Goal: Information Seeking & Learning: Check status

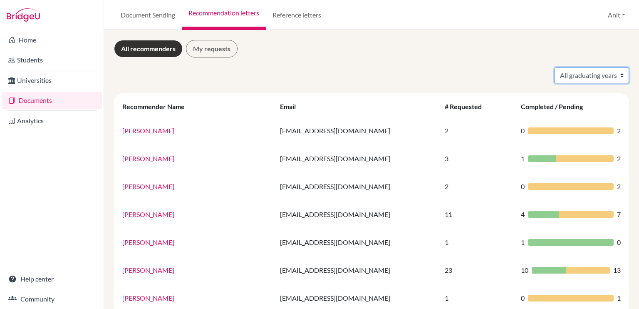
click at [597, 76] on select "All graduating years 2020 2021 2022 2023 2024 2025 2026 2027 2028" at bounding box center [591, 75] width 74 height 16
select select "2026"
click at [554, 67] on select "All graduating years 2020 2021 2022 2023 2024 2025 2026 2027 2028" at bounding box center [591, 75] width 74 height 16
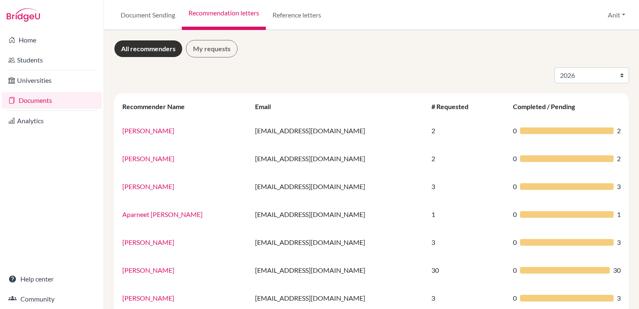
select select "2026"
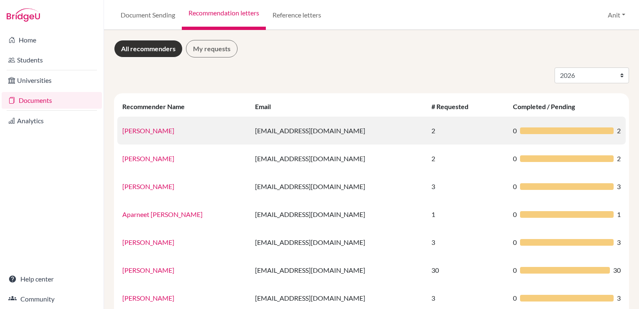
click at [380, 137] on td "[EMAIL_ADDRESS][DOMAIN_NAME]" at bounding box center [338, 130] width 176 height 28
click at [151, 133] on link "[PERSON_NAME]" at bounding box center [148, 130] width 52 height 8
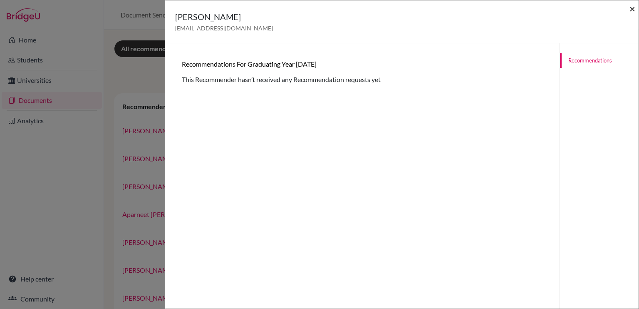
click at [630, 10] on span "×" at bounding box center [632, 8] width 6 height 12
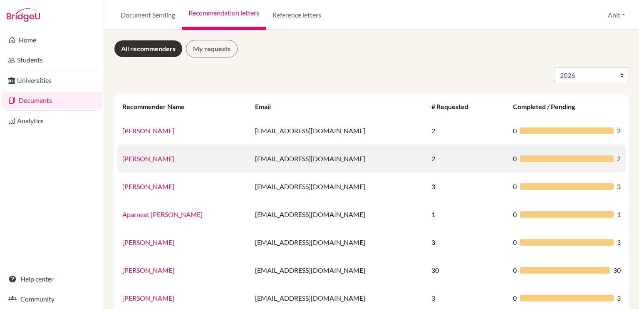
click at [134, 158] on link "[PERSON_NAME]" at bounding box center [148, 158] width 52 height 8
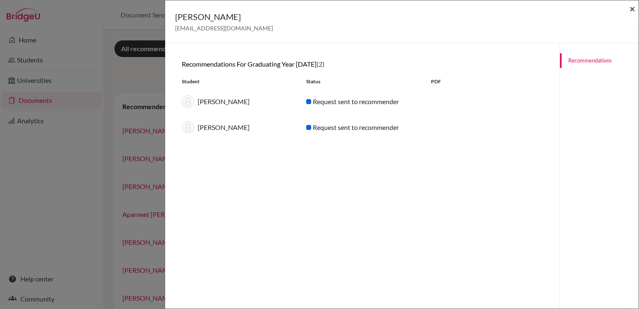
click at [632, 8] on span "×" at bounding box center [632, 8] width 6 height 12
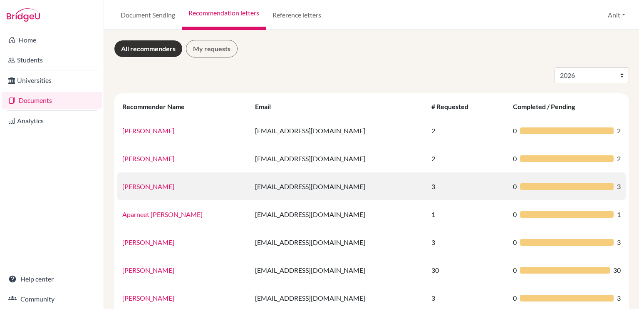
click at [148, 186] on link "[PERSON_NAME]" at bounding box center [148, 186] width 52 height 8
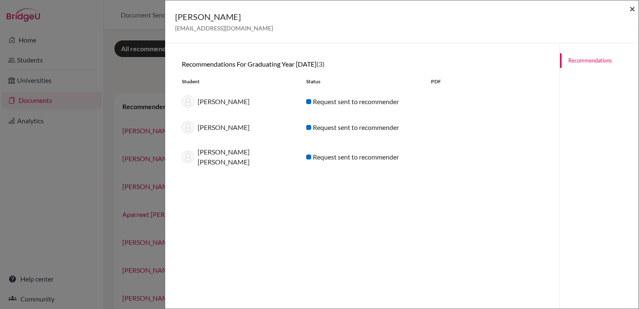
click at [631, 11] on span "×" at bounding box center [632, 8] width 6 height 12
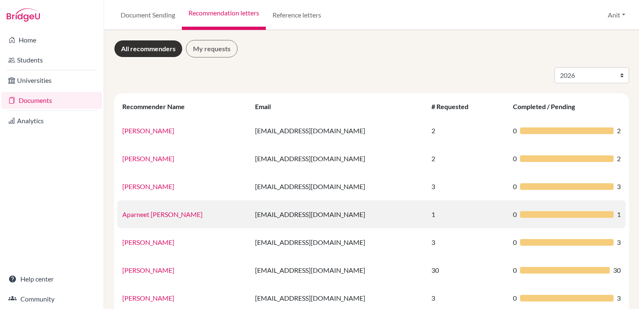
click at [137, 218] on link "Aparneet [PERSON_NAME]" at bounding box center [162, 214] width 80 height 8
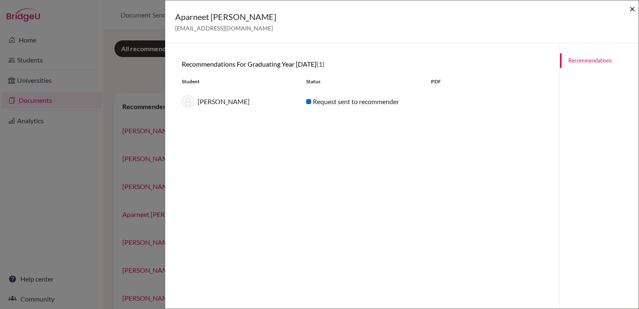
click at [632, 4] on span "×" at bounding box center [632, 8] width 6 height 12
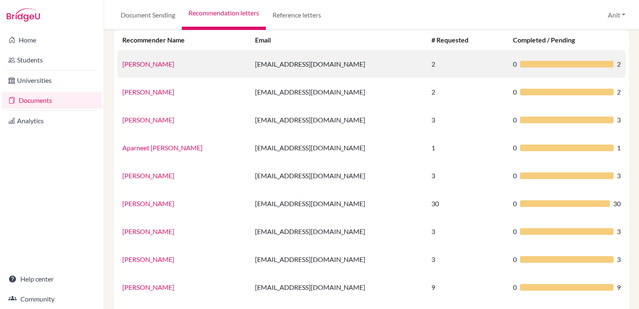
scroll to position [67, 0]
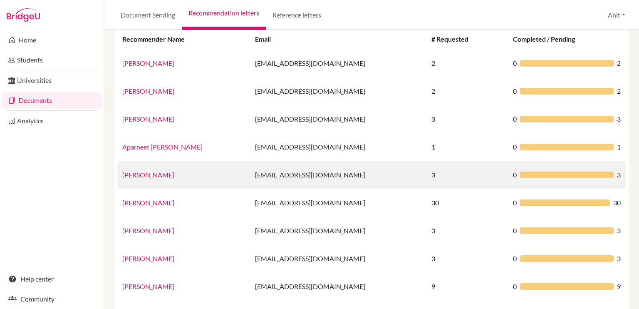
click at [131, 176] on link "[PERSON_NAME]" at bounding box center [148, 175] width 52 height 8
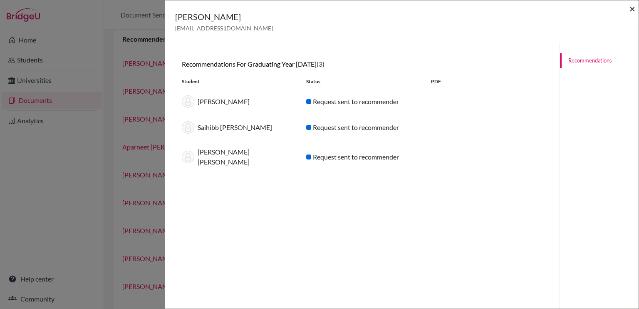
click at [629, 8] on span "×" at bounding box center [632, 8] width 6 height 12
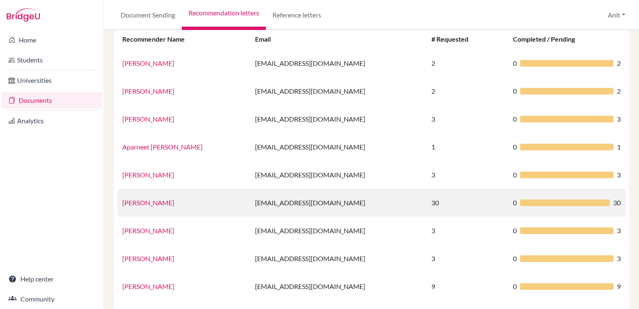
click at [160, 203] on link "[PERSON_NAME]" at bounding box center [148, 202] width 52 height 8
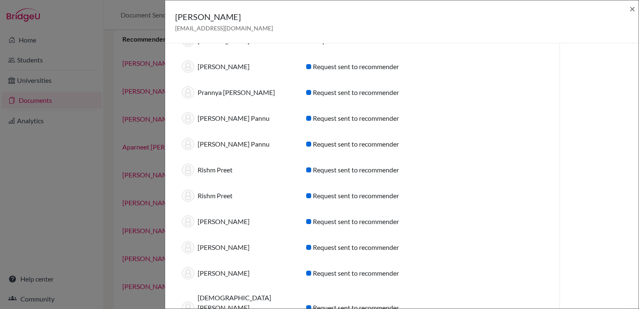
scroll to position [580, 0]
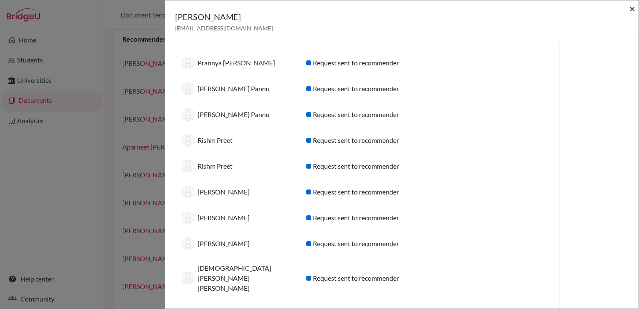
click at [631, 8] on span "×" at bounding box center [632, 8] width 6 height 12
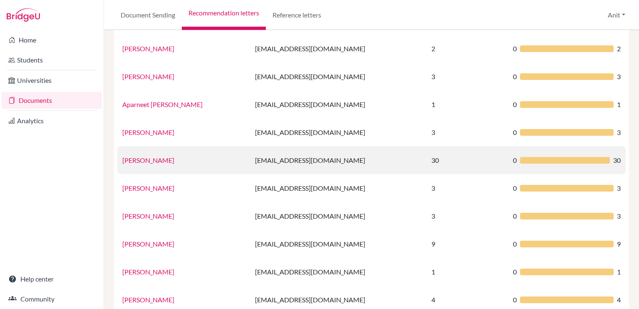
scroll to position [111, 0]
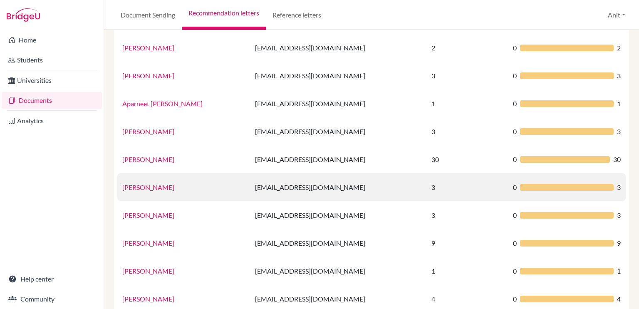
click at [144, 186] on link "[PERSON_NAME]" at bounding box center [148, 187] width 52 height 8
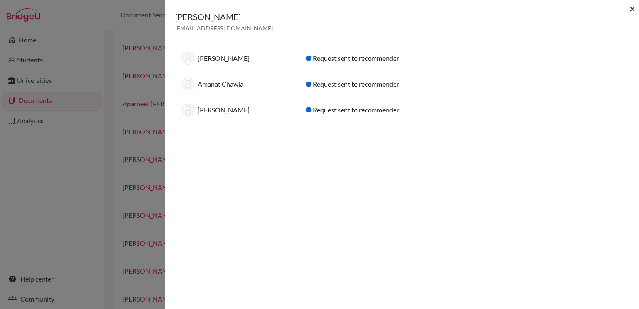
click at [630, 8] on span "×" at bounding box center [632, 8] width 6 height 12
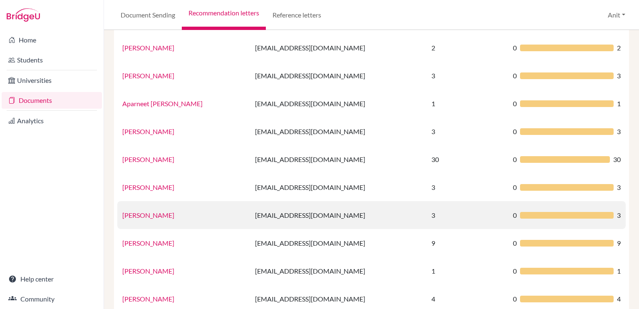
click at [161, 217] on link "[PERSON_NAME]" at bounding box center [148, 215] width 52 height 8
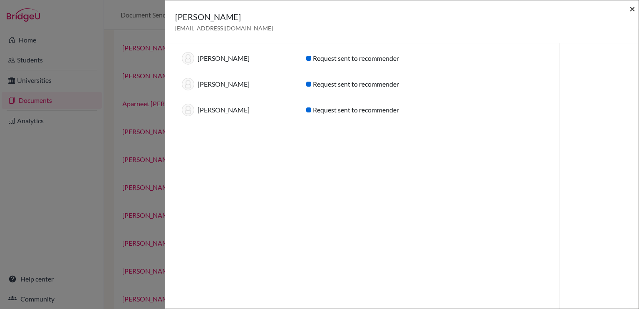
click at [634, 8] on span "×" at bounding box center [632, 8] width 6 height 12
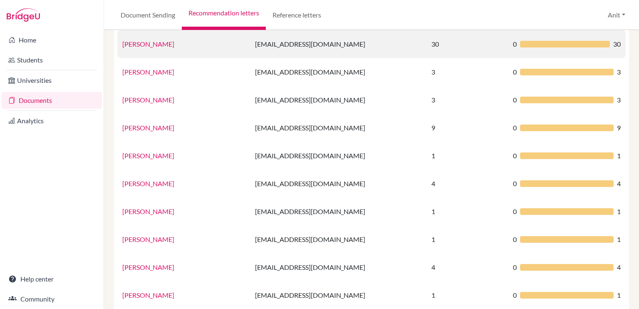
scroll to position [228, 0]
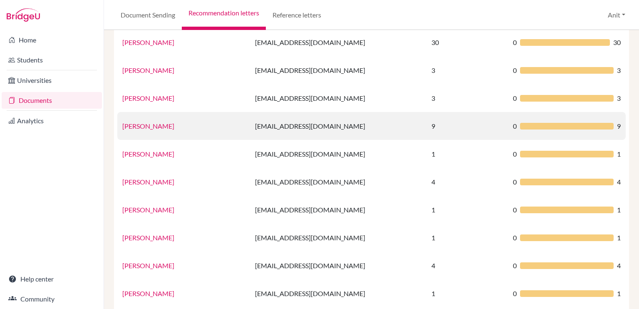
click at [152, 122] on link "[PERSON_NAME]" at bounding box center [148, 126] width 52 height 8
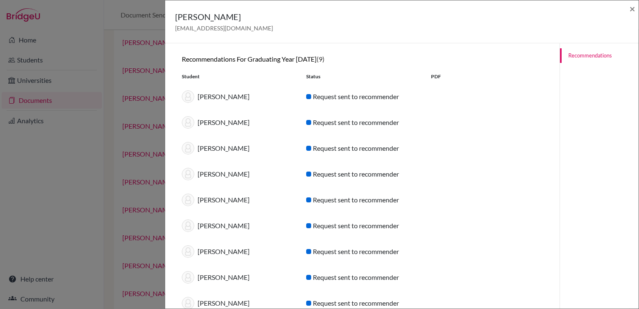
scroll to position [0, 0]
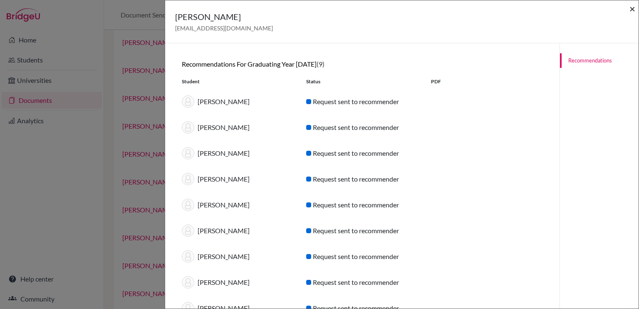
click at [630, 14] on span "×" at bounding box center [632, 8] width 6 height 12
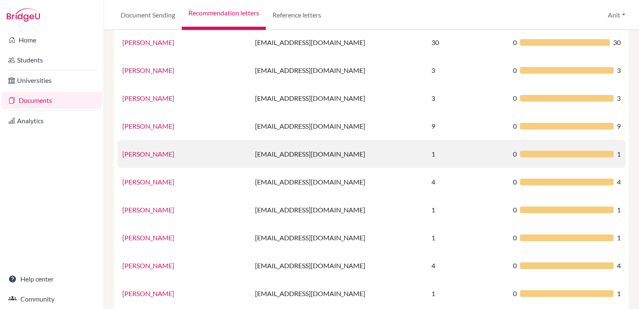
click at [134, 156] on link "[PERSON_NAME]" at bounding box center [148, 154] width 52 height 8
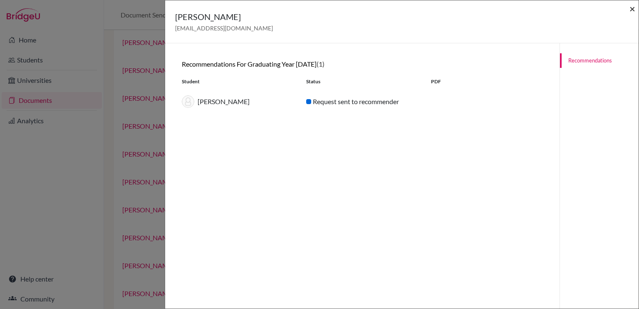
click at [633, 12] on span "×" at bounding box center [632, 8] width 6 height 12
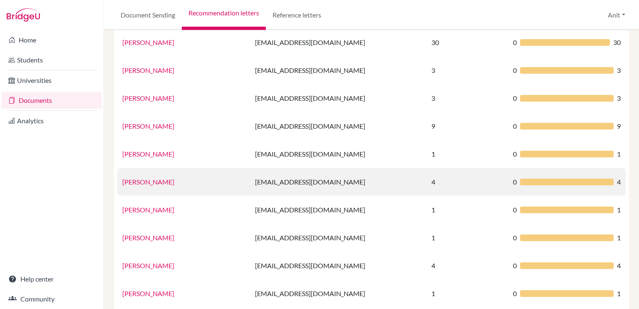
click at [151, 181] on link "[PERSON_NAME]" at bounding box center [148, 182] width 52 height 8
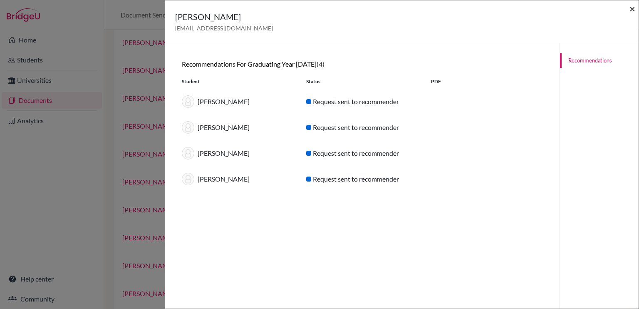
click at [631, 10] on span "×" at bounding box center [632, 8] width 6 height 12
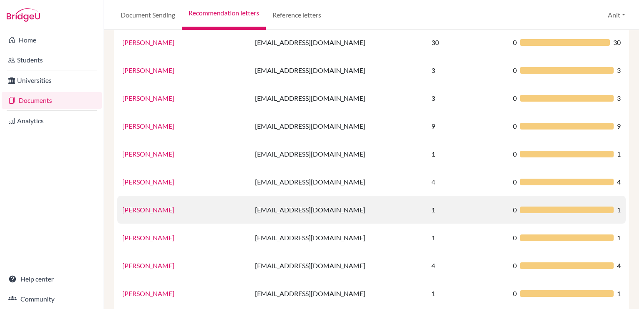
click at [145, 212] on link "[PERSON_NAME]" at bounding box center [148, 209] width 52 height 8
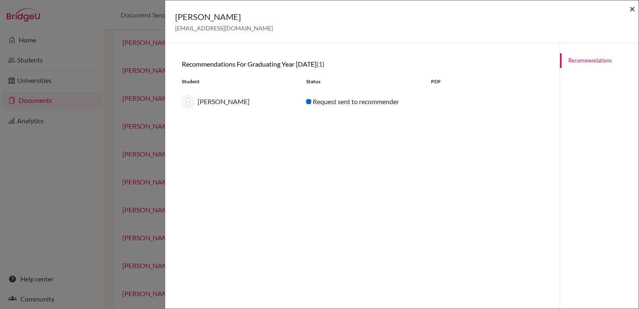
click at [631, 8] on span "×" at bounding box center [632, 8] width 6 height 12
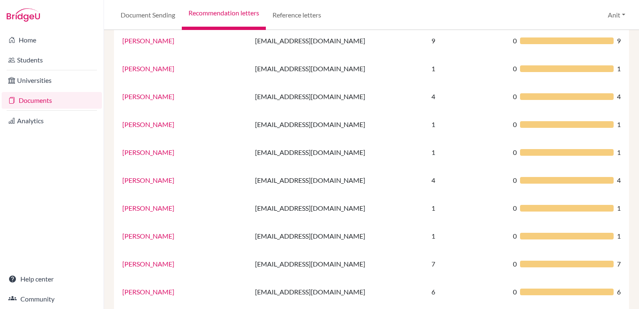
scroll to position [314, 0]
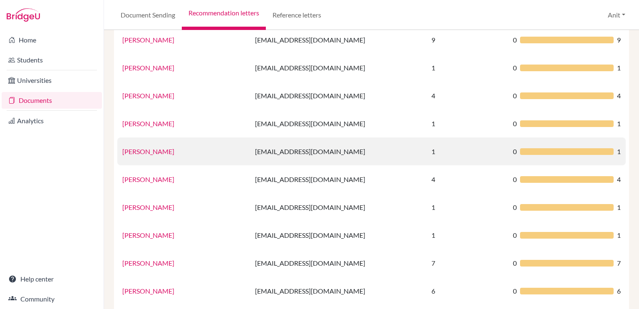
click at [126, 152] on link "[PERSON_NAME]" at bounding box center [148, 151] width 52 height 8
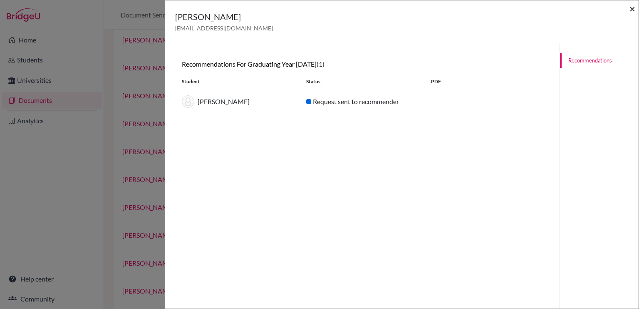
click at [632, 11] on span "×" at bounding box center [632, 8] width 6 height 12
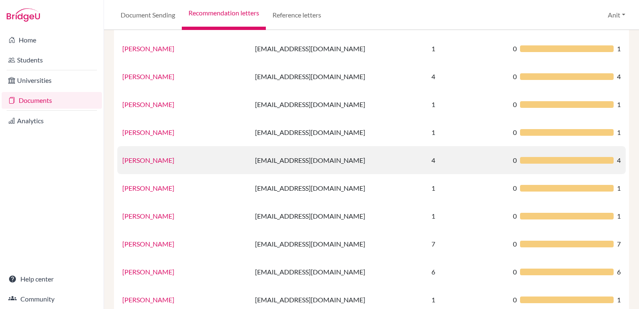
scroll to position [347, 0]
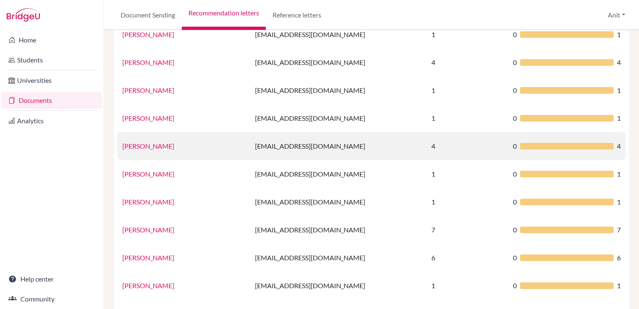
click at [143, 146] on link "[PERSON_NAME]" at bounding box center [148, 146] width 52 height 8
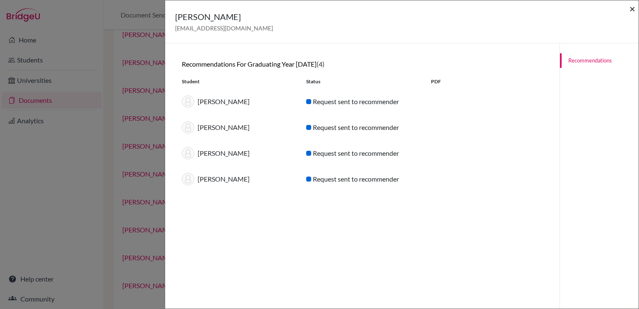
click at [630, 8] on span "×" at bounding box center [632, 8] width 6 height 12
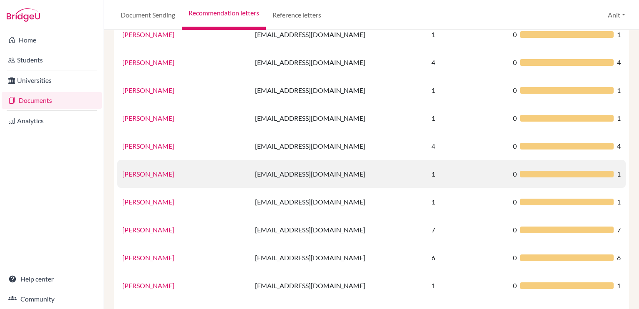
click at [158, 171] on link "[PERSON_NAME]" at bounding box center [148, 174] width 52 height 8
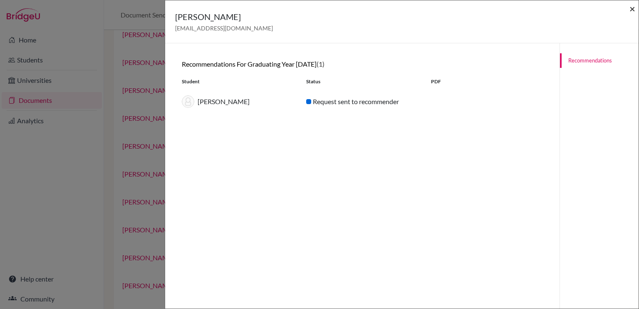
click at [631, 6] on span "×" at bounding box center [632, 8] width 6 height 12
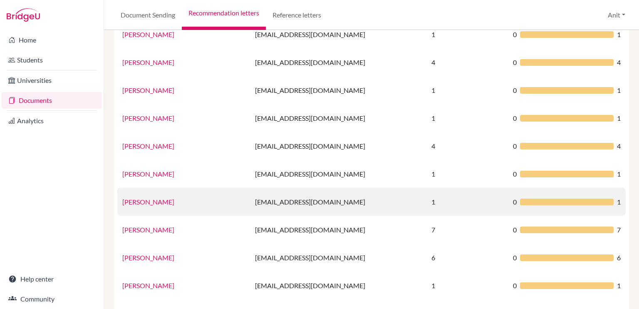
click at [147, 203] on link "[PERSON_NAME]" at bounding box center [148, 202] width 52 height 8
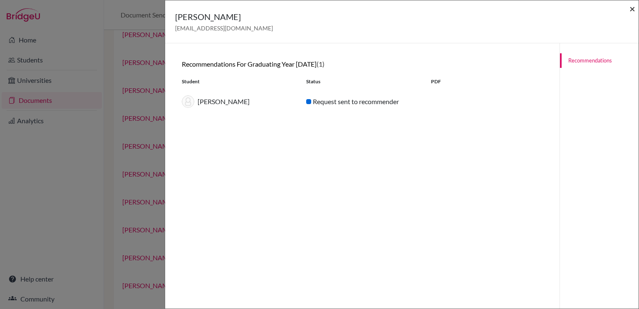
click at [631, 12] on span "×" at bounding box center [632, 8] width 6 height 12
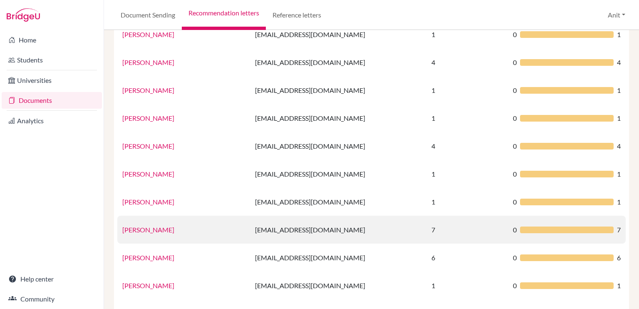
click at [148, 228] on link "[PERSON_NAME]" at bounding box center [148, 229] width 52 height 8
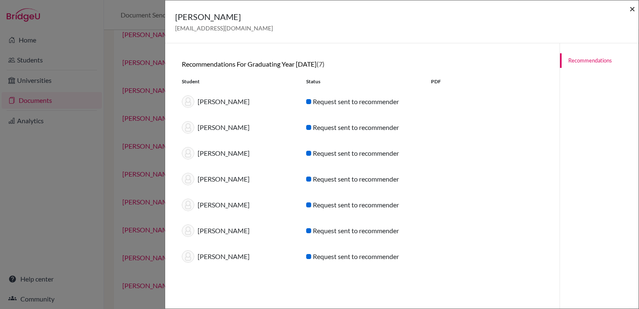
click at [633, 11] on span "×" at bounding box center [632, 8] width 6 height 12
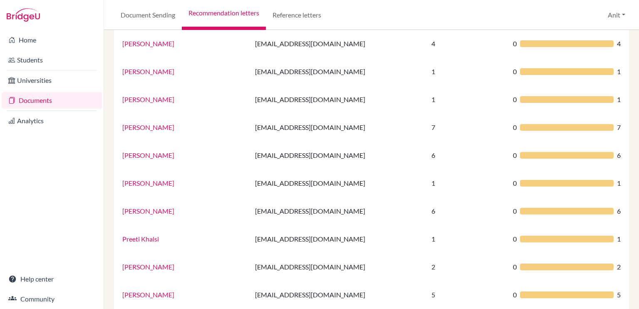
scroll to position [451, 0]
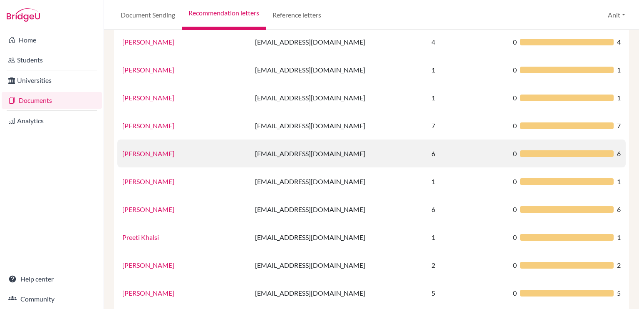
click at [162, 156] on link "[PERSON_NAME]" at bounding box center [148, 153] width 52 height 8
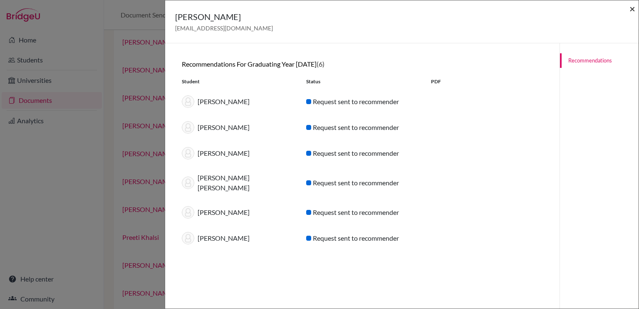
click at [631, 10] on span "×" at bounding box center [632, 8] width 6 height 12
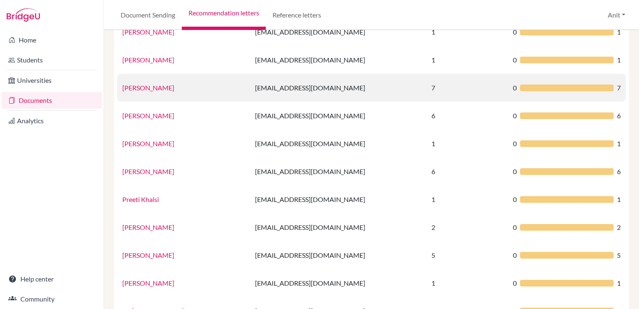
scroll to position [497, 0]
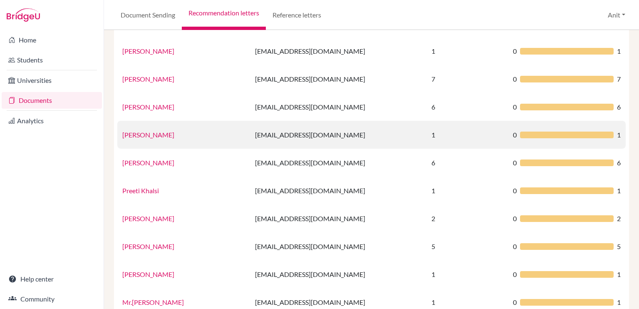
click at [138, 131] on link "[PERSON_NAME]" at bounding box center [148, 135] width 52 height 8
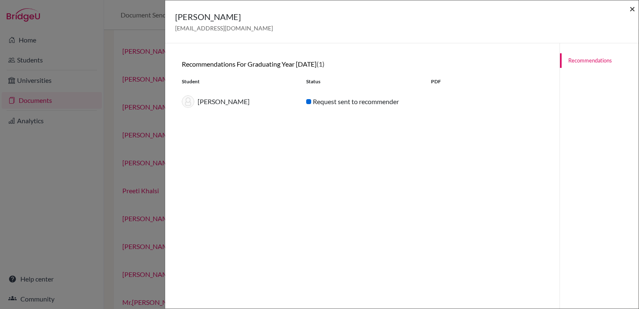
click at [631, 10] on span "×" at bounding box center [632, 8] width 6 height 12
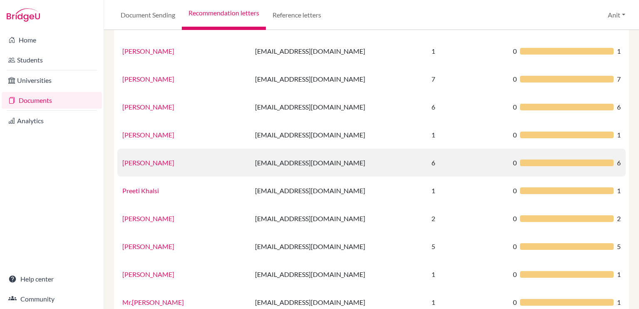
click at [146, 161] on link "[PERSON_NAME]" at bounding box center [148, 162] width 52 height 8
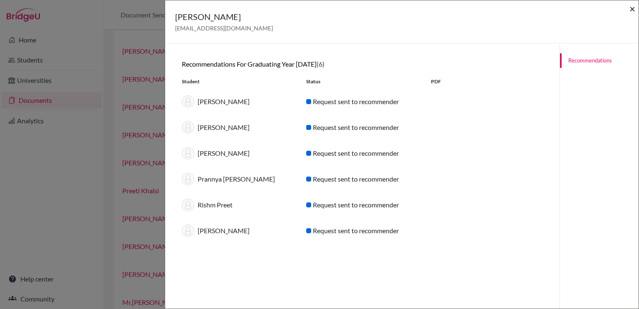
click at [631, 9] on span "×" at bounding box center [632, 8] width 6 height 12
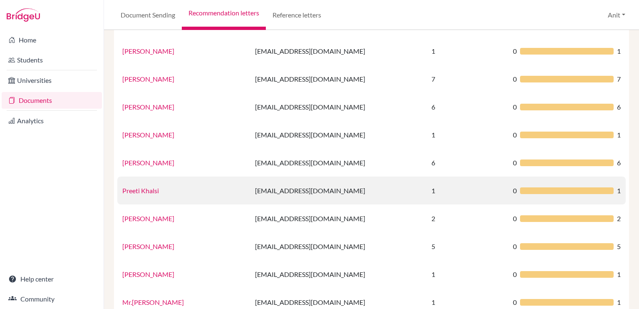
click at [145, 193] on link "Preeti Khalsi" at bounding box center [140, 190] width 37 height 8
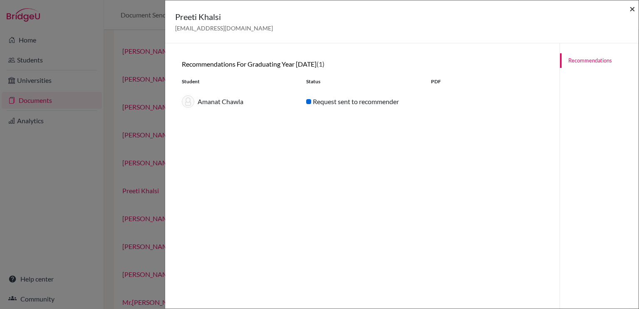
click at [634, 9] on span "×" at bounding box center [632, 8] width 6 height 12
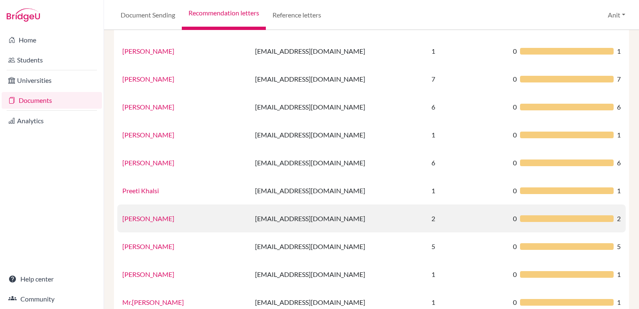
click at [136, 218] on link "[PERSON_NAME]" at bounding box center [148, 218] width 52 height 8
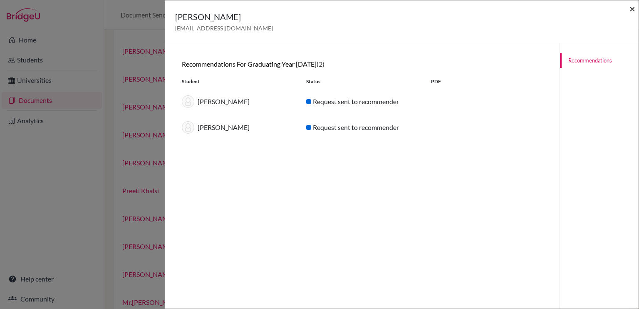
click at [632, 7] on span "×" at bounding box center [632, 8] width 6 height 12
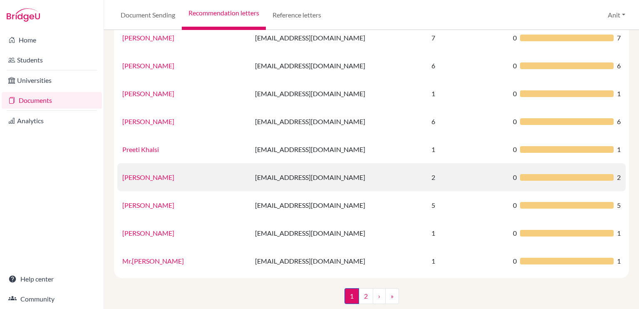
scroll to position [550, 0]
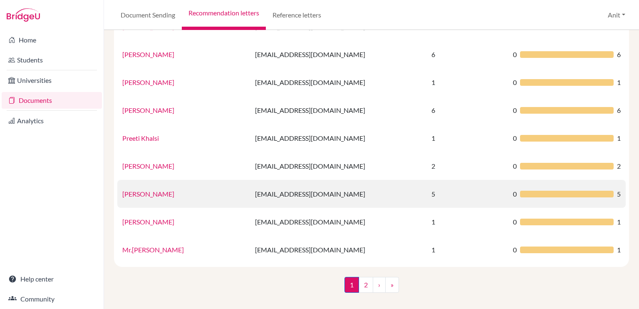
click at [138, 191] on link "[PERSON_NAME]" at bounding box center [148, 194] width 52 height 8
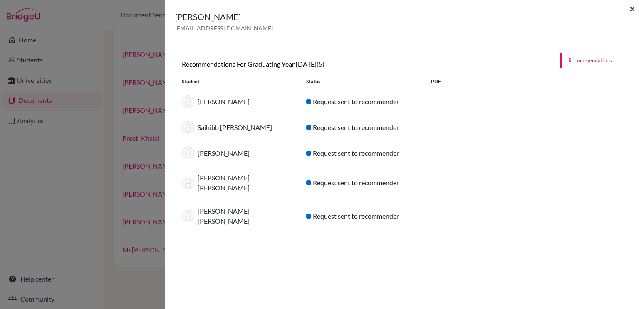
click at [630, 9] on span "×" at bounding box center [632, 8] width 6 height 12
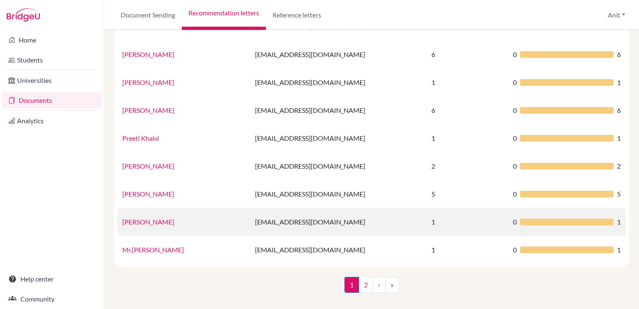
click at [144, 221] on link "[PERSON_NAME]" at bounding box center [148, 222] width 52 height 8
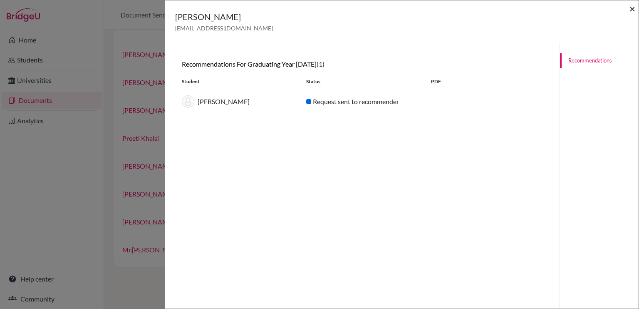
click at [633, 12] on span "×" at bounding box center [632, 8] width 6 height 12
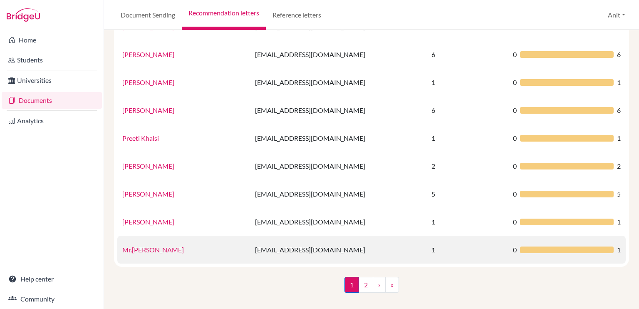
click at [156, 250] on link "Mr.[PERSON_NAME]" at bounding box center [153, 249] width 62 height 8
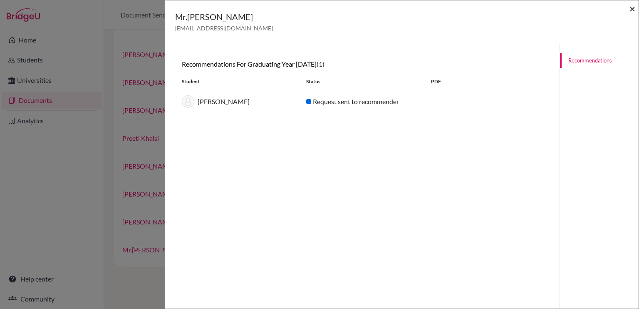
click at [631, 10] on span "×" at bounding box center [632, 8] width 6 height 12
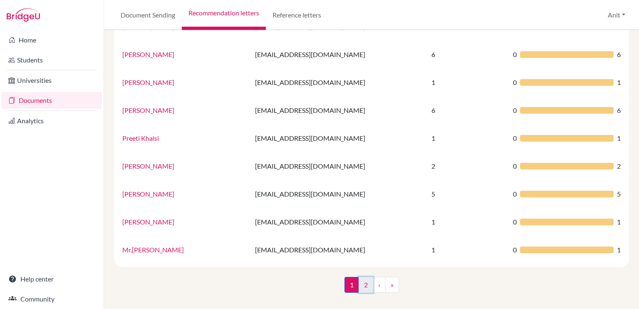
click at [359, 279] on link "2" at bounding box center [366, 285] width 15 height 16
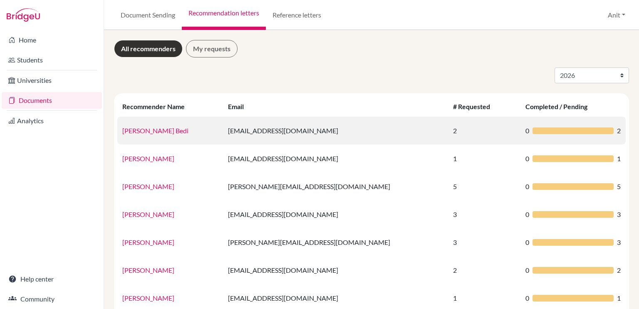
click at [147, 134] on link "[PERSON_NAME] Bedi" at bounding box center [155, 130] width 66 height 8
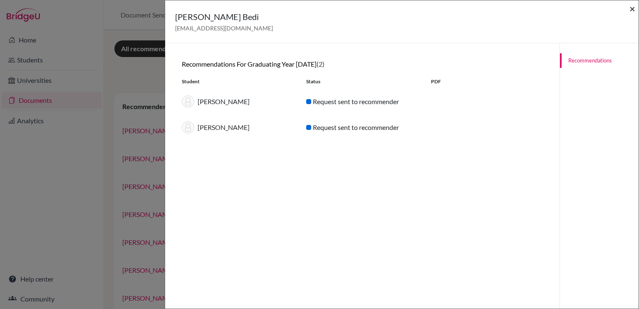
click at [634, 8] on span "×" at bounding box center [632, 8] width 6 height 12
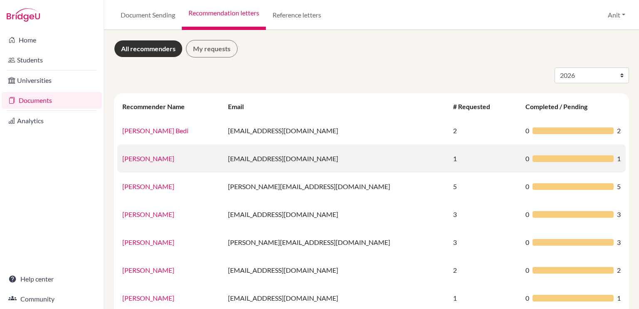
click at [165, 158] on link "[PERSON_NAME]" at bounding box center [148, 158] width 52 height 8
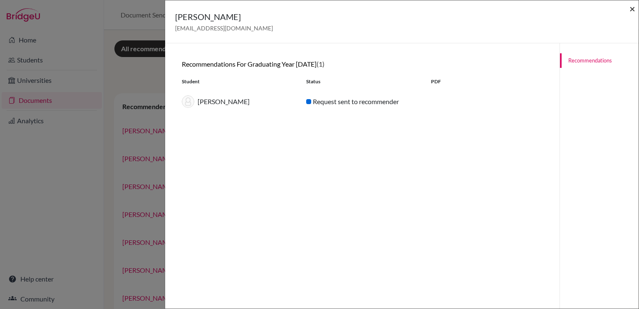
click at [632, 11] on span "×" at bounding box center [632, 8] width 6 height 12
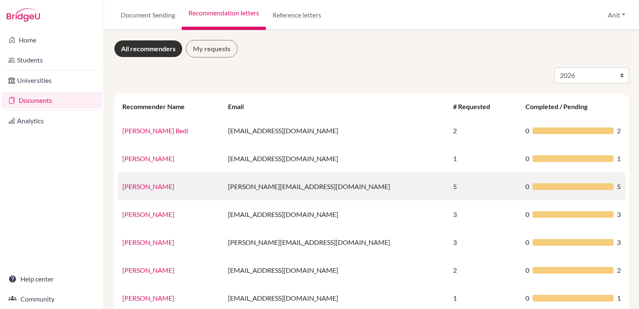
click at [144, 186] on link "[PERSON_NAME]" at bounding box center [148, 186] width 52 height 8
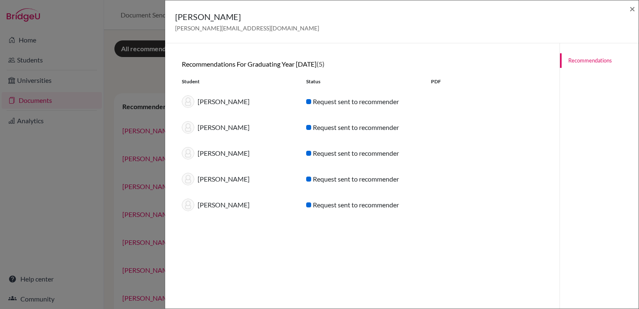
click at [628, 10] on div "[PERSON_NAME] [PERSON_NAME][EMAIL_ADDRESS][DOMAIN_NAME] ×" at bounding box center [401, 22] width 467 height 36
click at [633, 11] on span "×" at bounding box center [632, 8] width 6 height 12
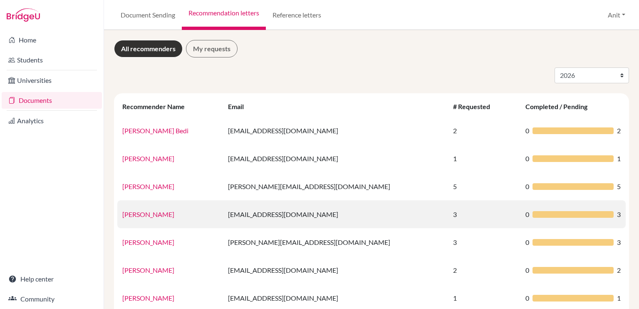
click at [143, 213] on link "[PERSON_NAME]" at bounding box center [148, 214] width 52 height 8
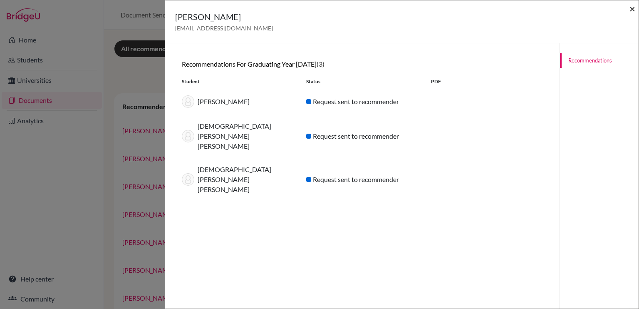
click at [633, 6] on span "×" at bounding box center [632, 8] width 6 height 12
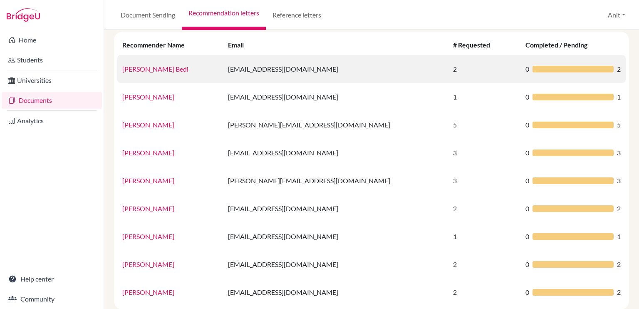
scroll to position [70, 0]
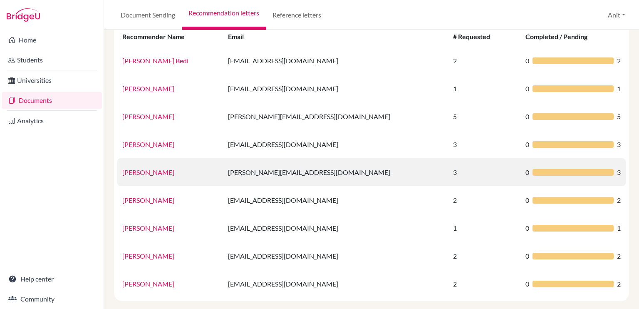
click at [139, 173] on link "[PERSON_NAME]" at bounding box center [148, 172] width 52 height 8
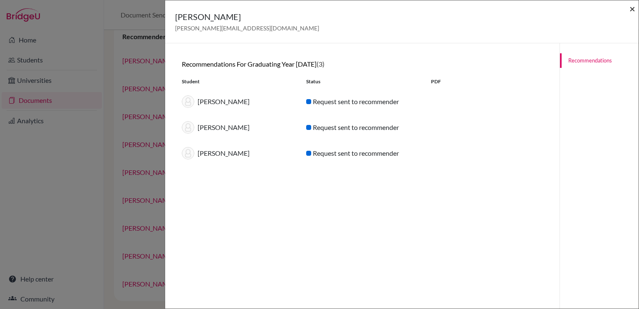
click at [631, 11] on span "×" at bounding box center [632, 8] width 6 height 12
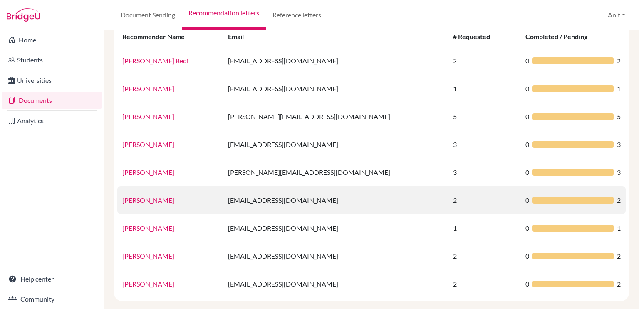
click at [152, 201] on link "[PERSON_NAME]" at bounding box center [148, 200] width 52 height 8
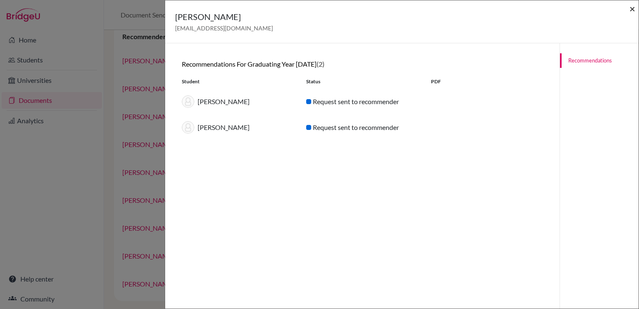
click at [631, 7] on span "×" at bounding box center [632, 8] width 6 height 12
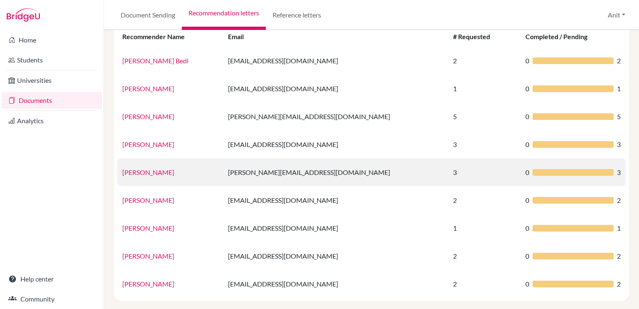
scroll to position [104, 0]
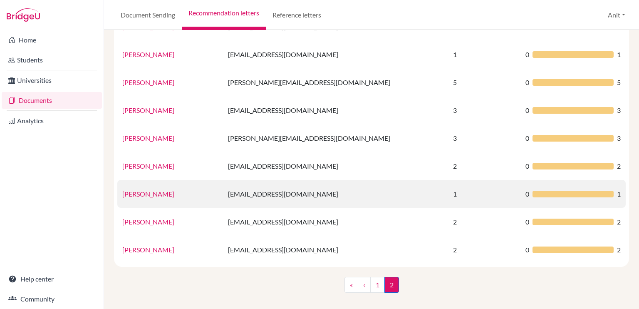
click at [151, 194] on link "[PERSON_NAME]" at bounding box center [148, 194] width 52 height 8
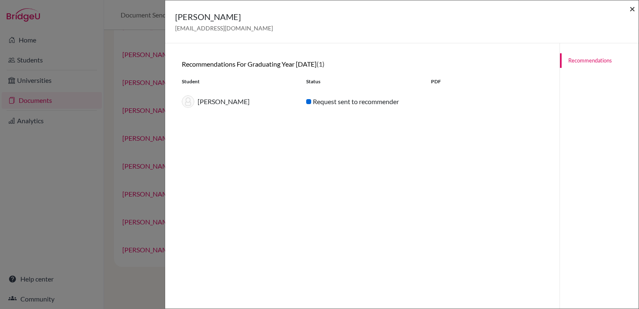
click at [631, 12] on span "×" at bounding box center [632, 8] width 6 height 12
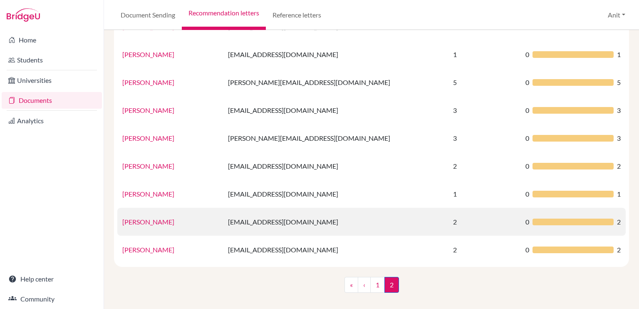
click at [134, 224] on link "[PERSON_NAME]" at bounding box center [148, 222] width 52 height 8
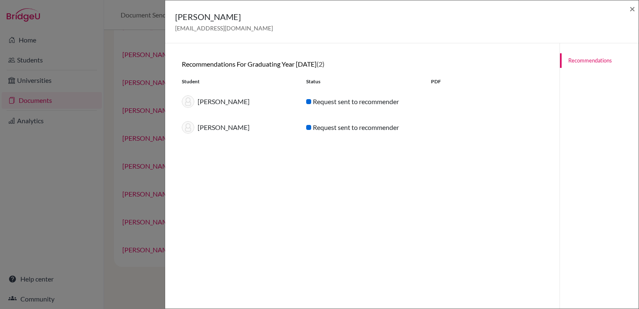
click at [143, 22] on div "[PERSON_NAME] [PERSON_NAME][EMAIL_ADDRESS][DOMAIN_NAME] × Recommendations for g…" at bounding box center [319, 154] width 639 height 309
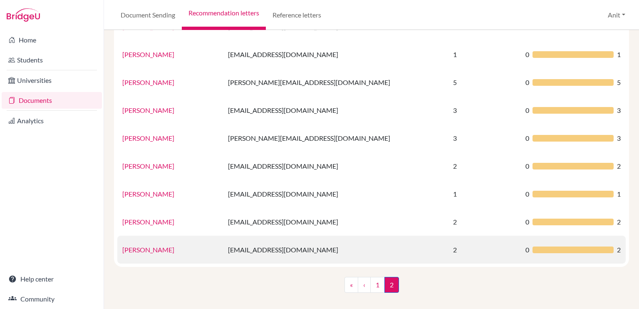
click at [147, 250] on link "[PERSON_NAME]" at bounding box center [148, 249] width 52 height 8
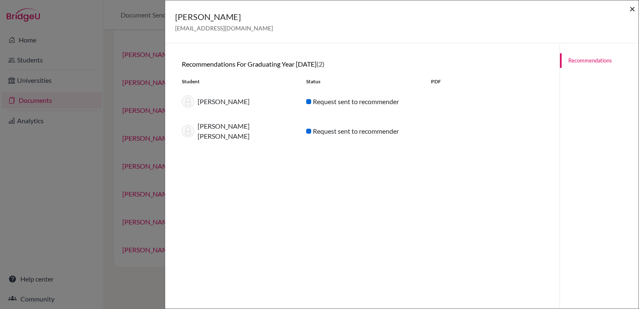
click at [631, 8] on span "×" at bounding box center [632, 8] width 6 height 12
